Goal: Check status: Verify the current state of an ongoing process or item

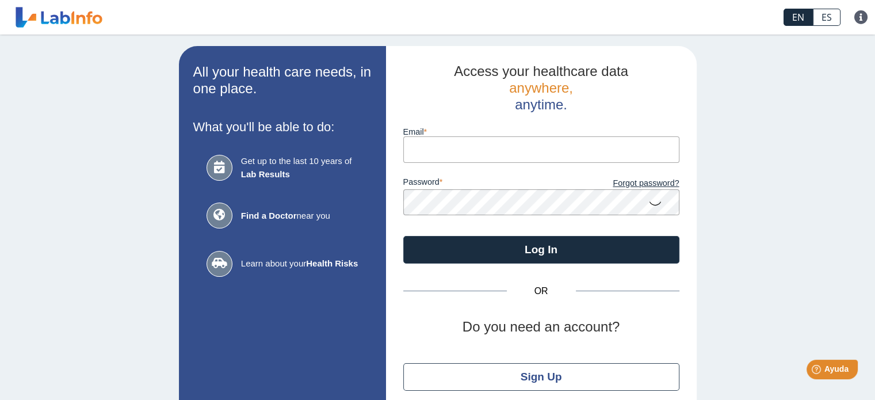
click at [440, 154] on input "Email" at bounding box center [541, 149] width 276 height 26
type input "[EMAIL_ADDRESS][DOMAIN_NAME]"
click at [651, 204] on icon at bounding box center [656, 203] width 14 height 22
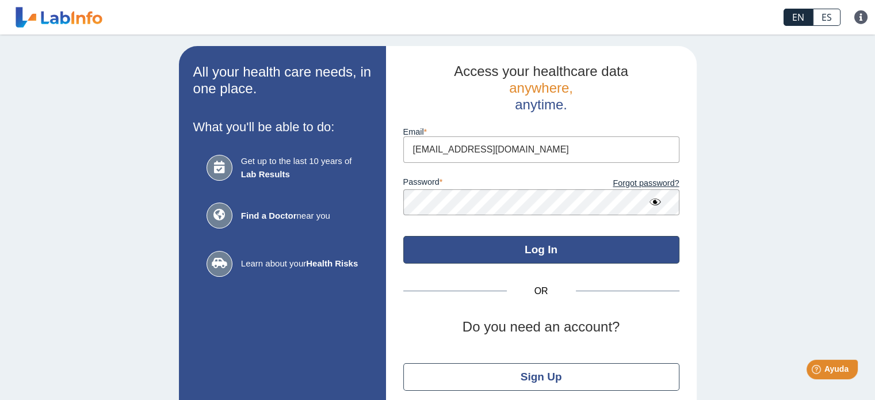
click at [542, 250] on button "Log In" at bounding box center [541, 250] width 276 height 28
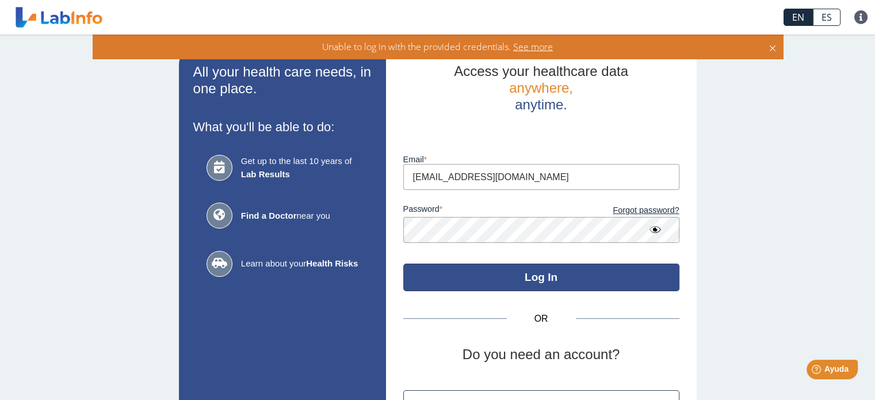
click at [539, 278] on button "Log In" at bounding box center [541, 278] width 276 height 28
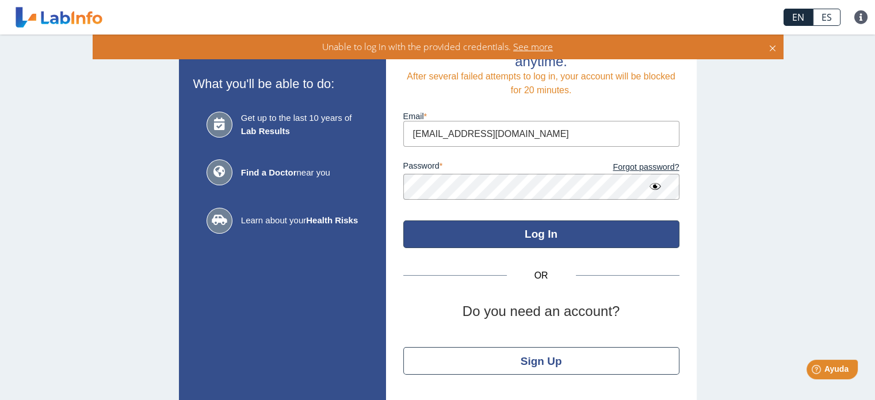
scroll to position [17, 0]
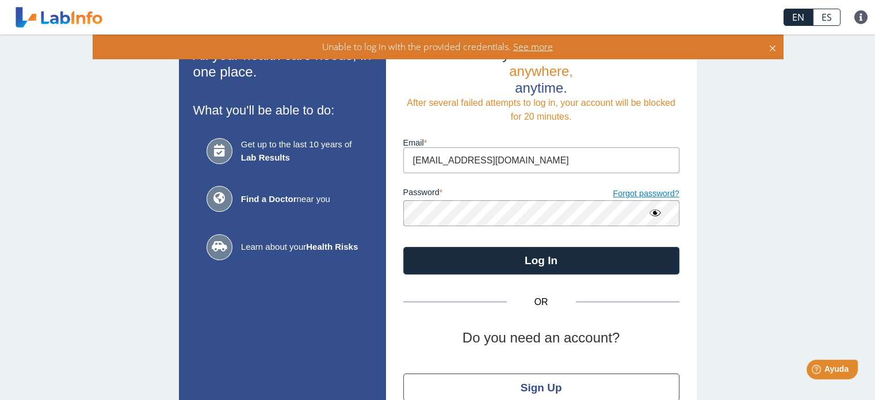
click at [643, 199] on link "Forgot password?" at bounding box center [611, 194] width 138 height 13
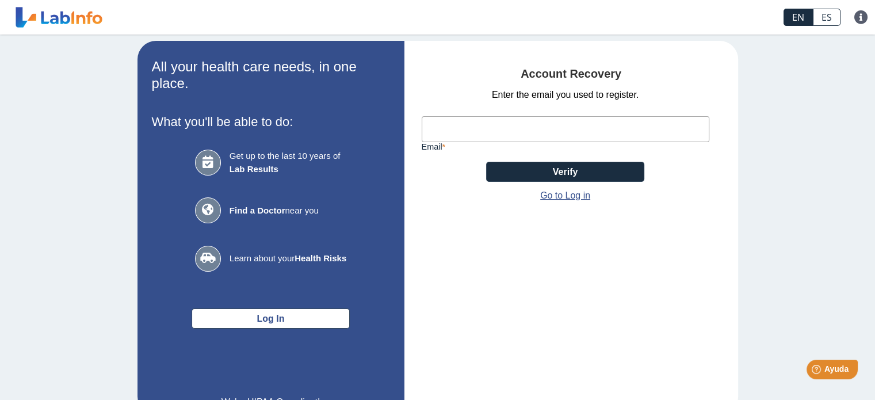
click at [470, 115] on div "Email" at bounding box center [566, 126] width 288 height 49
click at [466, 124] on input "Email" at bounding box center [566, 129] width 288 height 26
type input "[EMAIL_ADDRESS][DOMAIN_NAME]"
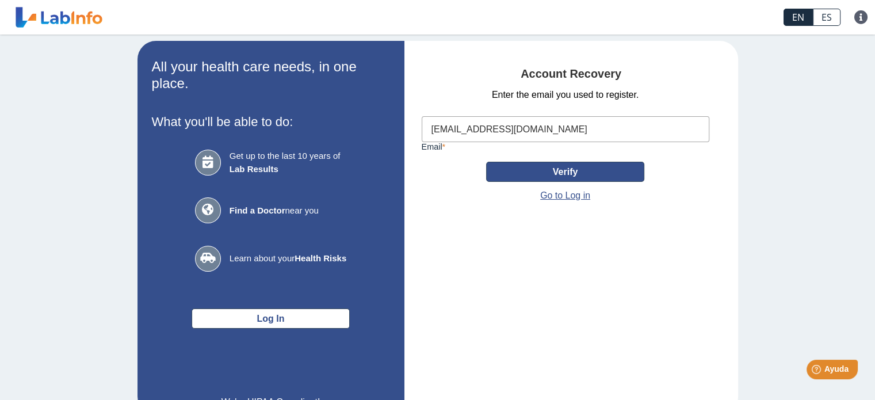
click at [535, 174] on button "Verify" at bounding box center [565, 172] width 158 height 20
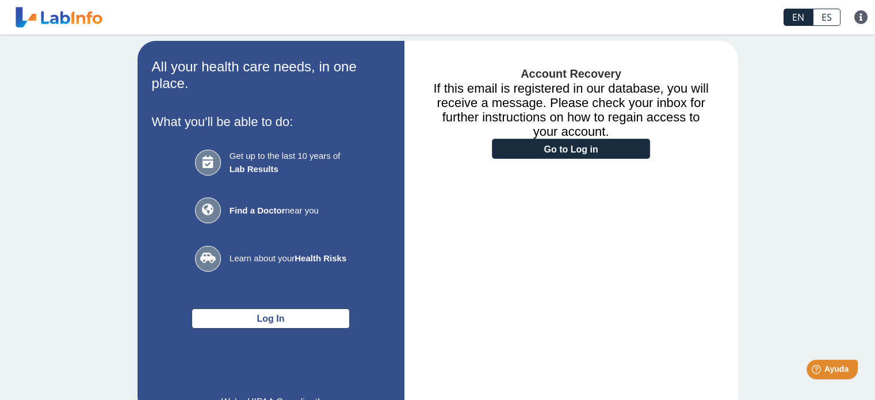
scroll to position [55, 0]
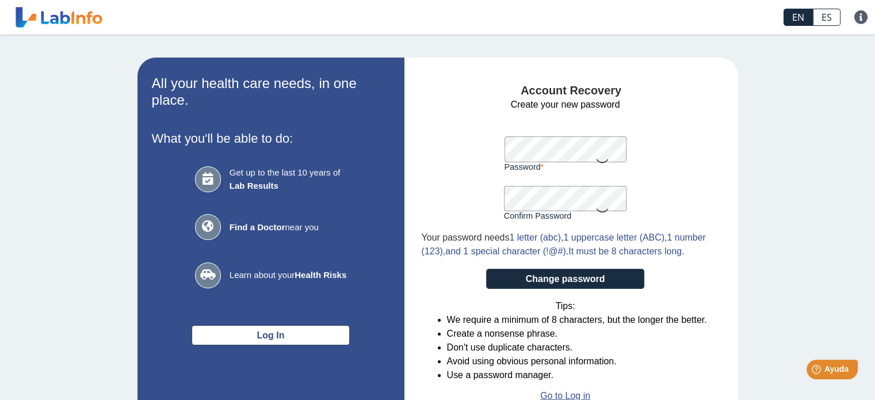
click at [598, 158] on icon at bounding box center [603, 160] width 14 height 22
click at [604, 211] on icon at bounding box center [603, 210] width 14 height 22
click at [552, 289] on button "Change password" at bounding box center [565, 279] width 158 height 20
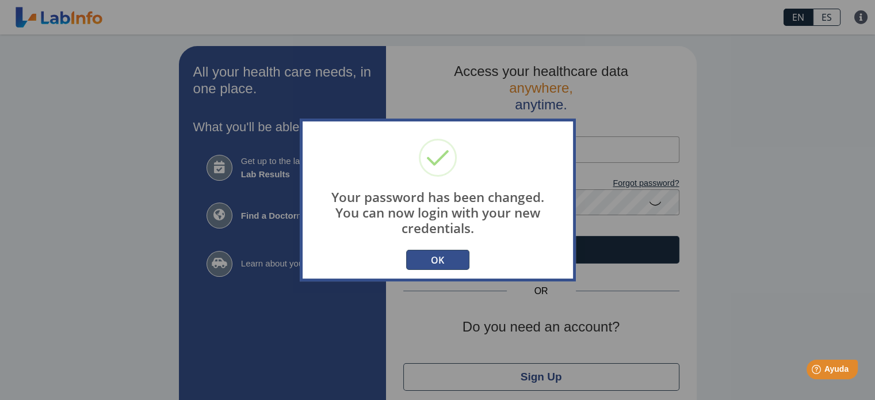
click at [428, 257] on button "OK" at bounding box center [437, 260] width 63 height 20
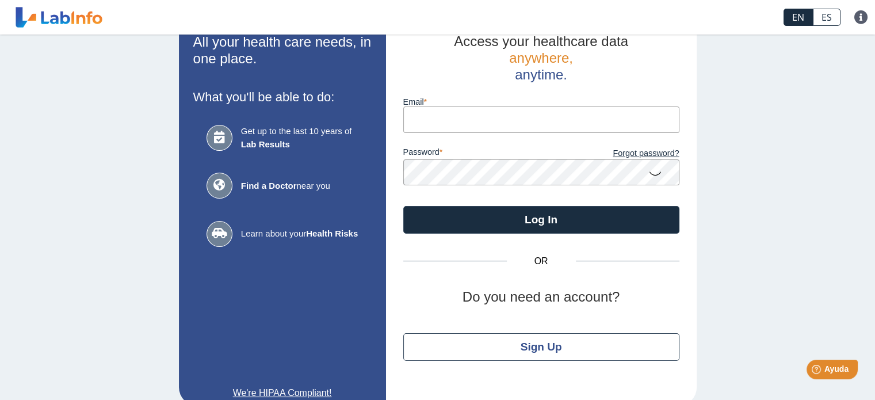
scroll to position [47, 0]
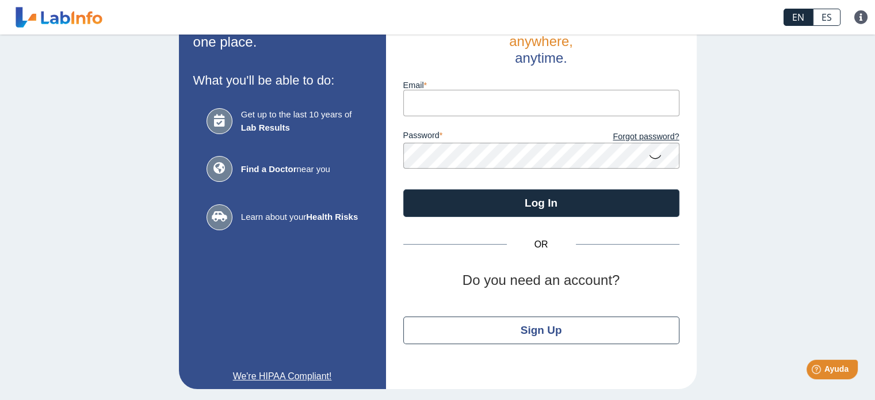
click at [456, 104] on input "Email" at bounding box center [541, 103] width 276 height 26
type input "[EMAIL_ADDRESS][DOMAIN_NAME]"
click at [651, 157] on icon at bounding box center [656, 156] width 14 height 22
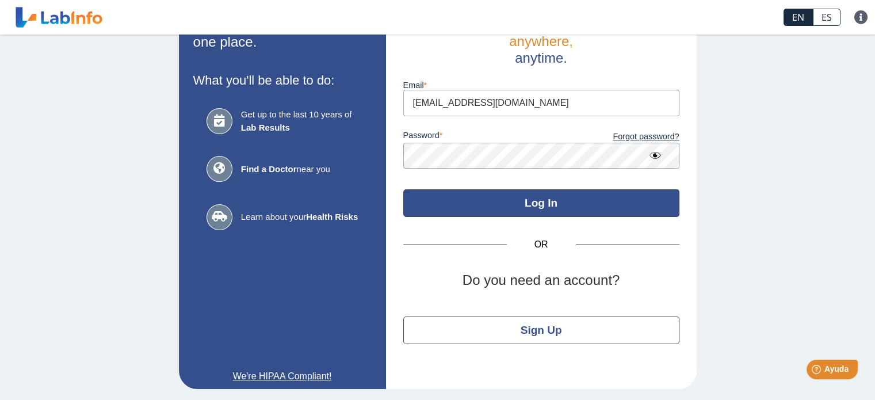
click at [525, 207] on button "Log In" at bounding box center [541, 203] width 276 height 28
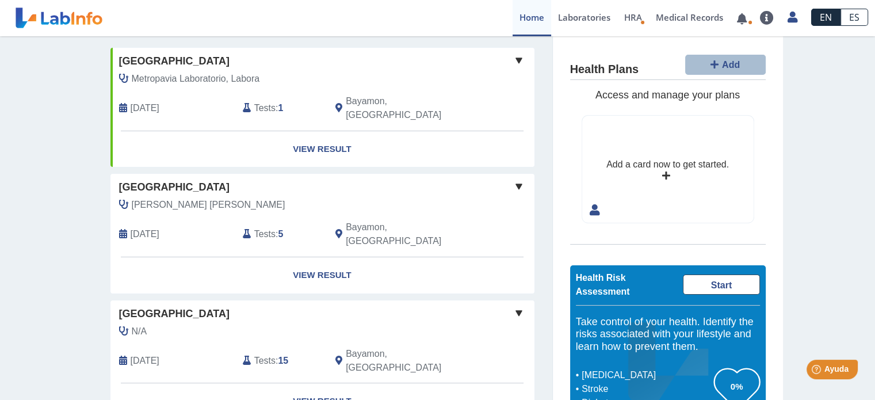
scroll to position [58, 0]
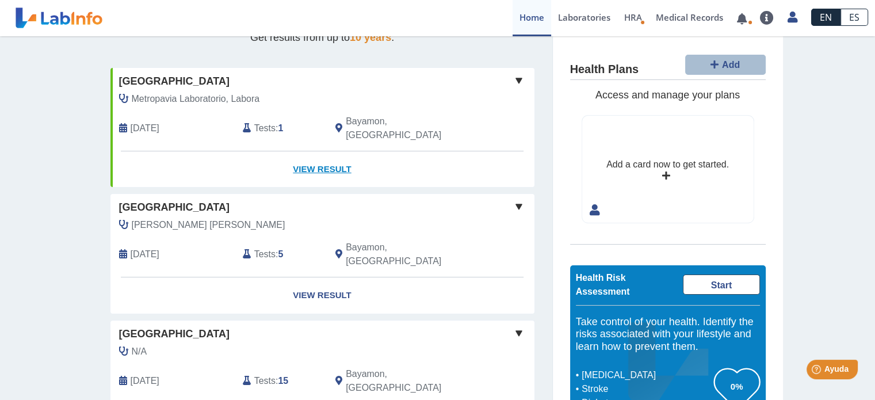
click at [312, 155] on link "View Result" at bounding box center [322, 169] width 424 height 36
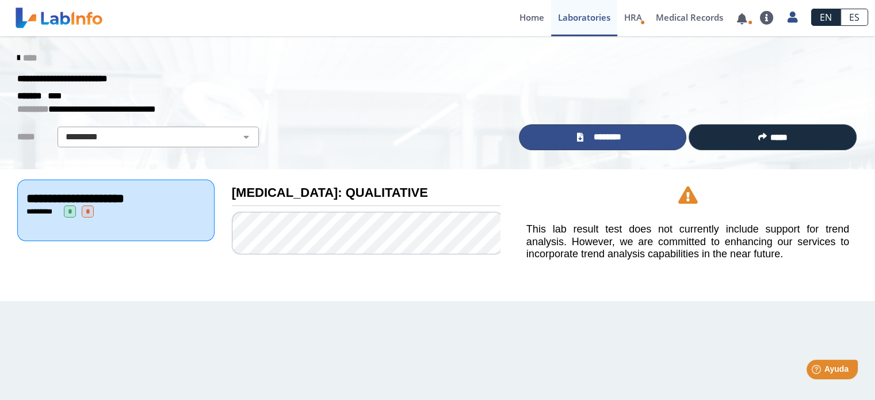
click at [595, 139] on span "********" at bounding box center [607, 137] width 41 height 13
